Goal: Task Accomplishment & Management: Use online tool/utility

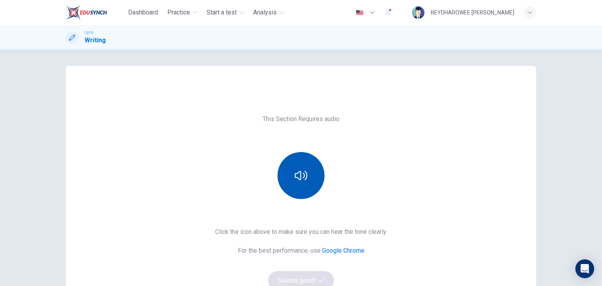
click at [293, 168] on button "button" at bounding box center [300, 175] width 47 height 47
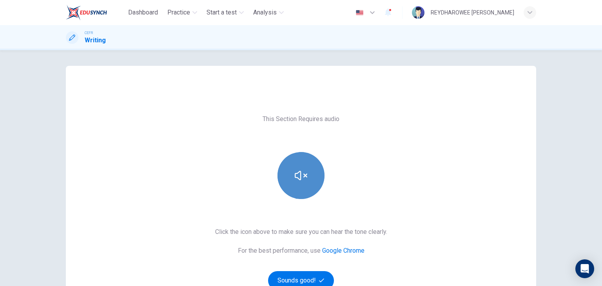
click at [295, 170] on icon "button" at bounding box center [301, 175] width 13 height 13
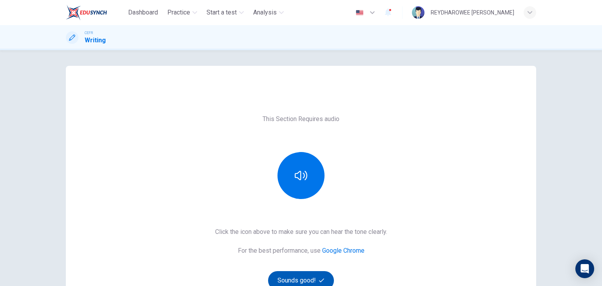
click at [308, 276] on button "Sounds good!" at bounding box center [301, 280] width 66 height 19
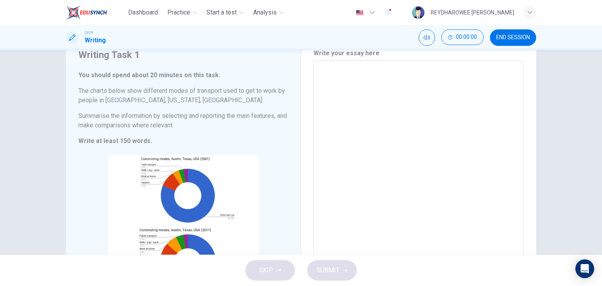
scroll to position [78, 0]
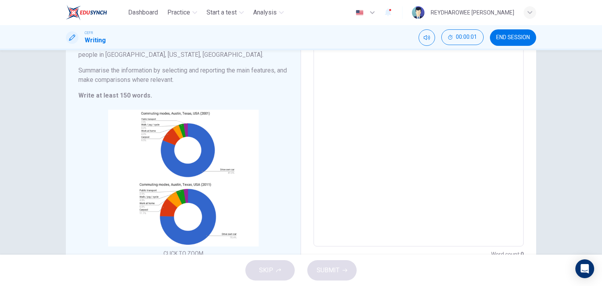
click at [357, 143] on textarea at bounding box center [418, 131] width 199 height 219
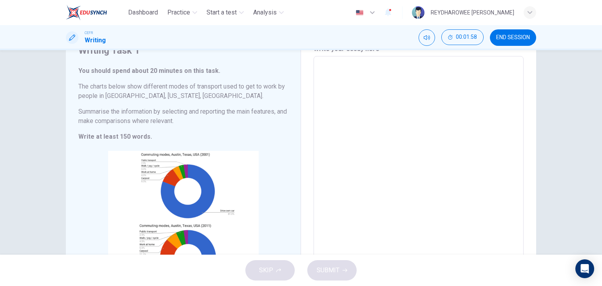
scroll to position [36, 0]
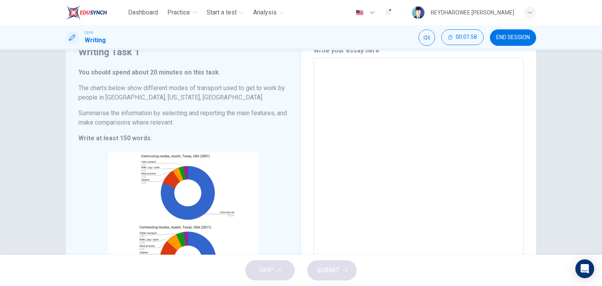
click at [367, 122] on textarea at bounding box center [418, 173] width 199 height 219
click at [372, 153] on textarea at bounding box center [418, 173] width 199 height 219
click at [364, 117] on textarea at bounding box center [418, 173] width 199 height 219
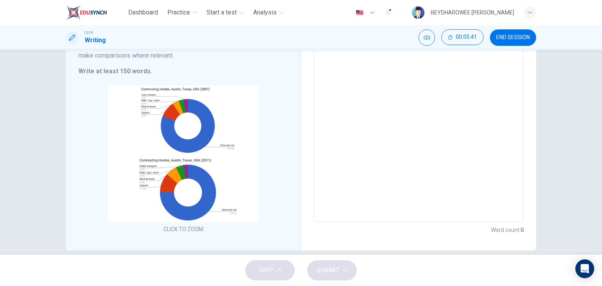
scroll to position [114, 0]
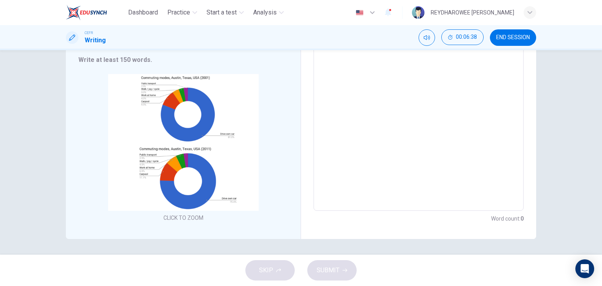
click at [351, 142] on textarea at bounding box center [418, 95] width 199 height 219
click at [361, 117] on textarea at bounding box center [418, 95] width 199 height 219
click at [334, 146] on textarea at bounding box center [418, 95] width 199 height 219
click at [333, 129] on textarea at bounding box center [418, 95] width 199 height 219
click at [316, 116] on div "x ​" at bounding box center [418, 95] width 210 height 232
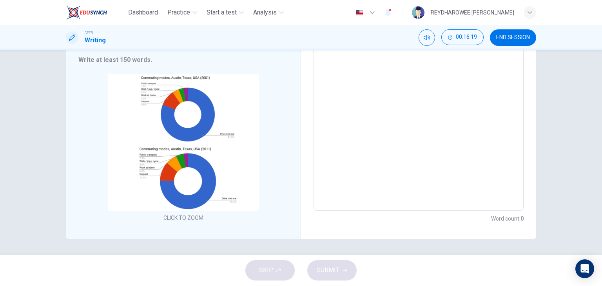
click at [365, 129] on textarea at bounding box center [418, 95] width 199 height 219
click at [519, 40] on span "END SESSION" at bounding box center [513, 37] width 34 height 6
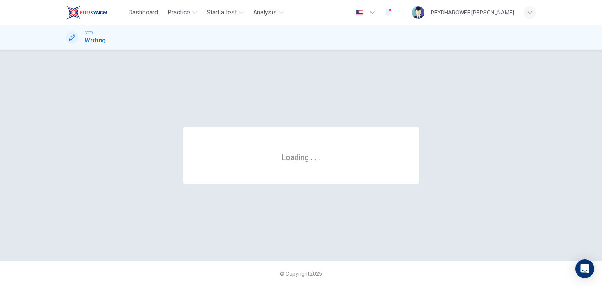
scroll to position [0, 0]
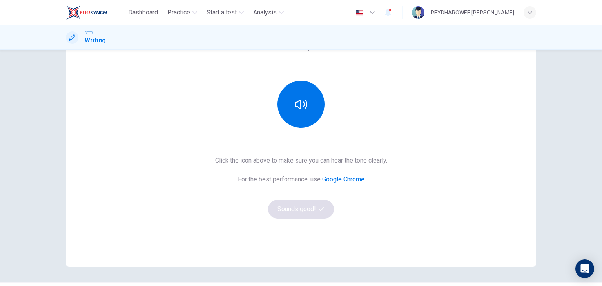
scroll to position [93, 0]
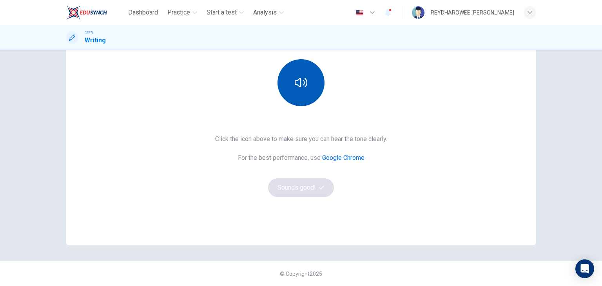
click at [296, 62] on button "button" at bounding box center [300, 82] width 47 height 47
click at [296, 66] on button "button" at bounding box center [300, 82] width 47 height 47
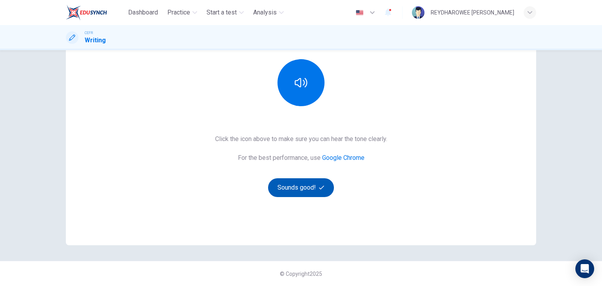
click at [293, 187] on button "Sounds good!" at bounding box center [301, 187] width 66 height 19
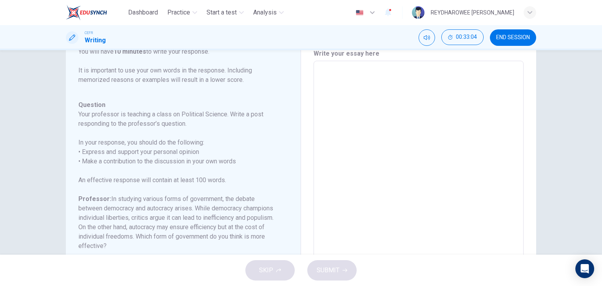
scroll to position [27, 0]
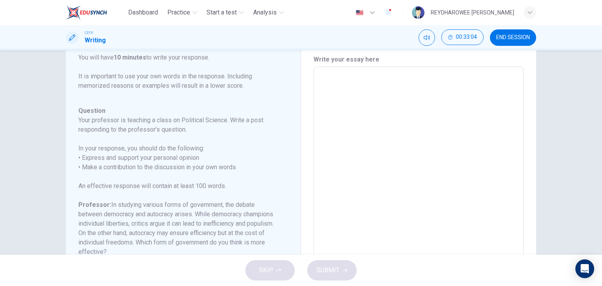
drag, startPoint x: 515, startPoint y: 42, endPoint x: 344, endPoint y: 48, distance: 171.3
click at [515, 42] on button "END SESSION" at bounding box center [513, 37] width 46 height 16
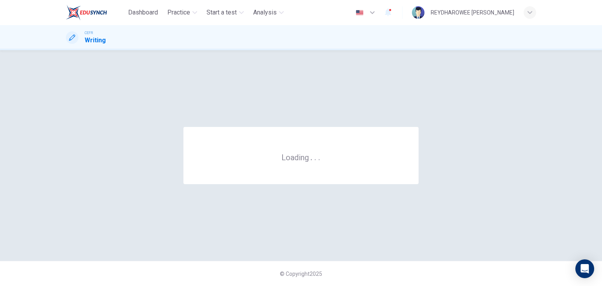
scroll to position [0, 0]
